Goal: Information Seeking & Learning: Learn about a topic

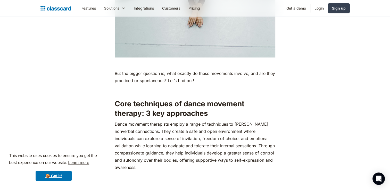
scroll to position [656, 0]
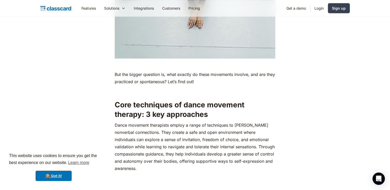
drag, startPoint x: 174, startPoint y: 0, endPoint x: 303, endPoint y: 32, distance: 132.8
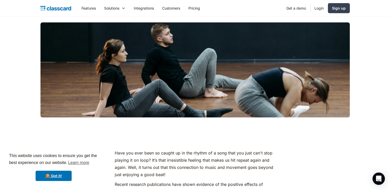
scroll to position [0, 0]
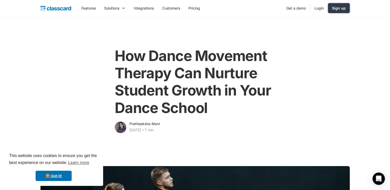
click at [337, 11] on div "Sign up" at bounding box center [339, 7] width 14 height 5
drag, startPoint x: 261, startPoint y: 2, endPoint x: 282, endPoint y: 110, distance: 110.6
click at [282, 110] on div "How Dance Movement Therapy Can Nurture Student Growth in Your Dance School Prat…" at bounding box center [195, 88] width 210 height 92
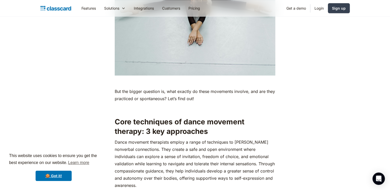
scroll to position [640, 0]
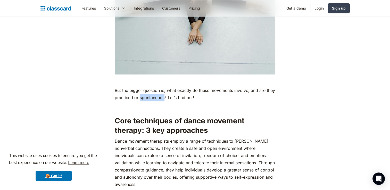
drag, startPoint x: 140, startPoint y: 99, endPoint x: 164, endPoint y: 100, distance: 24.0
click at [164, 100] on p "But the bigger question is, what exactly do these movements involve, and are th…" at bounding box center [195, 94] width 161 height 14
copy p "spontaneous"
click at [210, 105] on p "‍" at bounding box center [195, 107] width 161 height 7
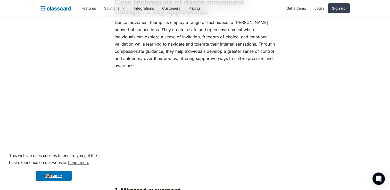
scroll to position [759, 0]
